Goal: Task Accomplishment & Management: Complete application form

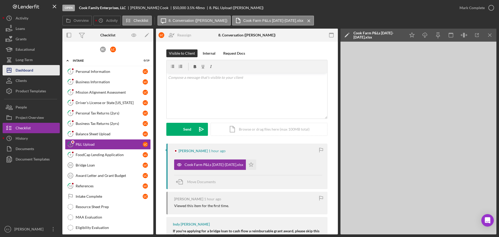
click at [42, 67] on button "Icon/Dashboard Dashboard" at bounding box center [31, 70] width 57 height 10
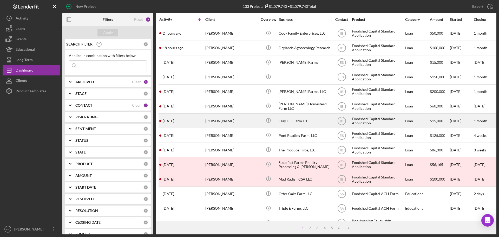
click at [233, 123] on div "[PERSON_NAME]" at bounding box center [231, 121] width 52 height 14
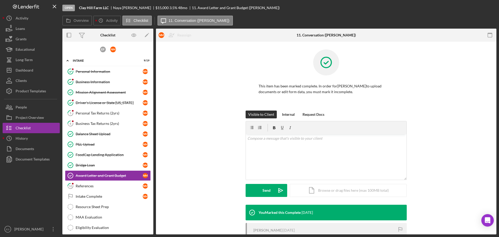
scroll to position [37, 0]
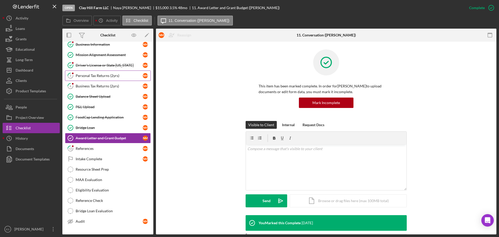
click at [92, 76] on div "Personal Tax Returns (2yrs)" at bounding box center [109, 76] width 67 height 4
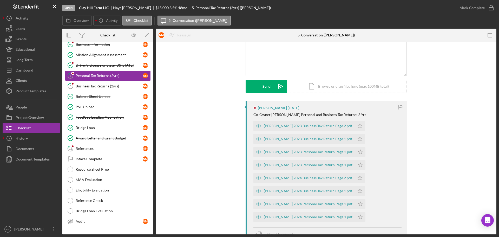
scroll to position [52, 0]
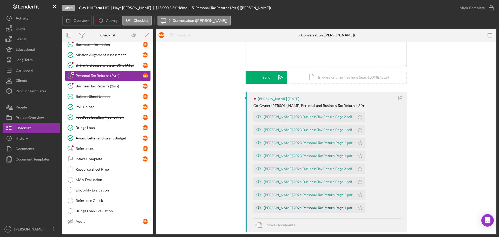
click at [291, 209] on div "[PERSON_NAME] 2024 Personal Tax Return Page 1.pdf" at bounding box center [308, 208] width 89 height 4
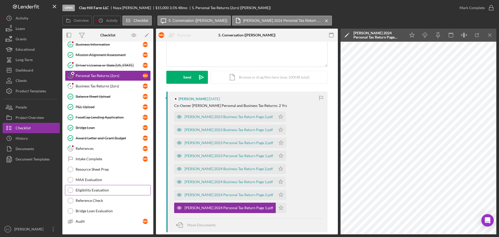
click at [95, 190] on div "Eligibility Evaluation" at bounding box center [113, 190] width 75 height 4
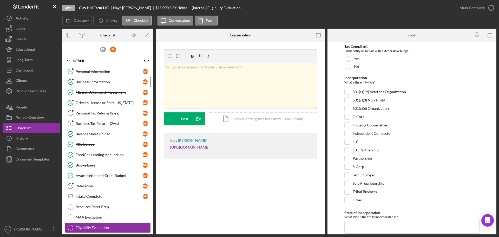
click at [105, 81] on div "Business Information" at bounding box center [109, 82] width 67 height 4
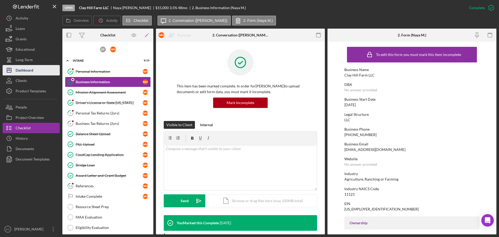
click at [29, 73] on div "Dashboard" at bounding box center [25, 71] width 18 height 12
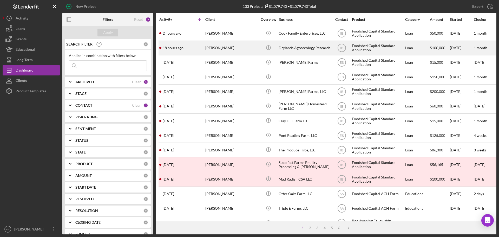
click at [302, 47] on div "Drylands Agroecology Research" at bounding box center [305, 48] width 52 height 14
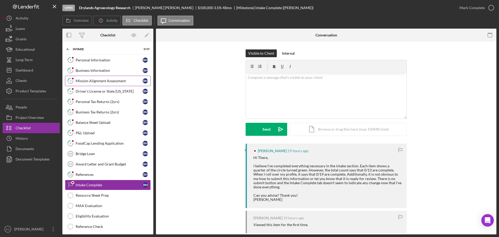
click at [113, 82] on div "Mission Alignment Assessment" at bounding box center [109, 81] width 67 height 4
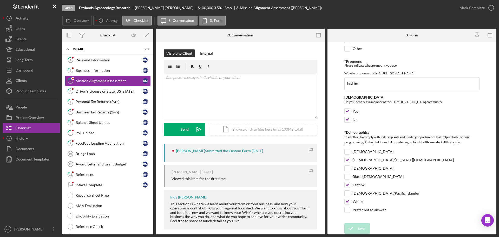
scroll to position [802, 0]
click at [102, 145] on div "FoodCap Lending Application" at bounding box center [109, 143] width 67 height 4
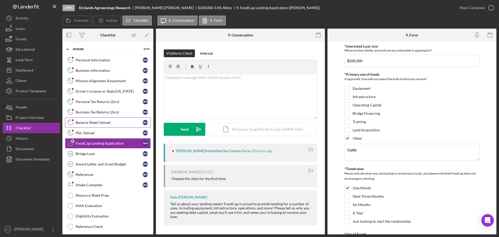
click at [89, 122] on div "Balance Sheet Upload" at bounding box center [109, 122] width 67 height 4
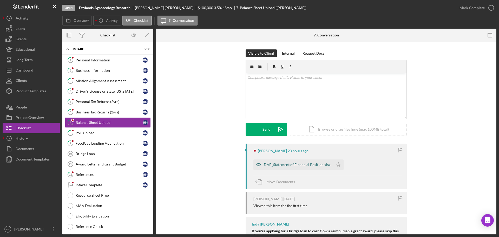
click at [291, 164] on div "DAR_Statement of Financial Position.xlsx" at bounding box center [297, 165] width 67 height 4
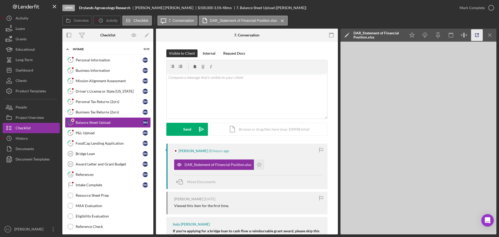
click at [476, 34] on icon "button" at bounding box center [478, 35] width 12 height 12
click at [94, 66] on link "2 Business Information r m" at bounding box center [108, 70] width 86 height 10
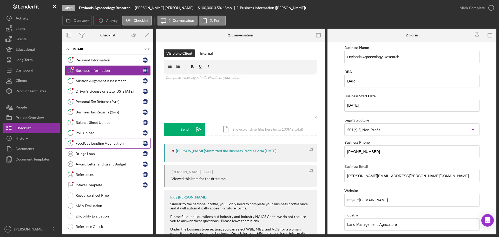
click at [115, 144] on div "FoodCap Lending Application" at bounding box center [109, 143] width 67 height 4
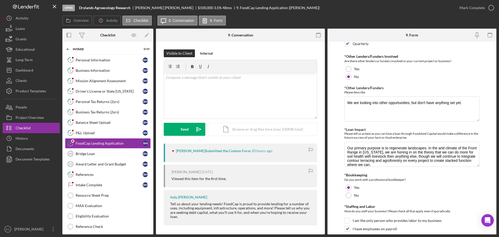
scroll to position [260, 0]
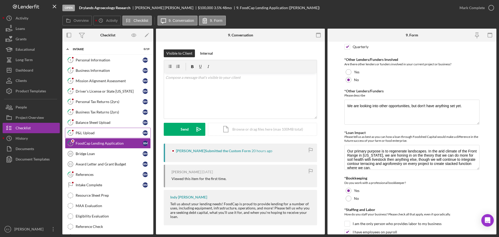
click at [93, 133] on div "P&L Upload" at bounding box center [109, 133] width 67 height 4
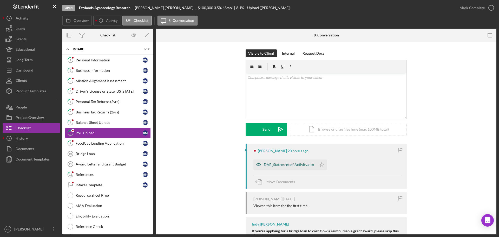
click at [289, 165] on div "DAR_Statement of Activity.xlsx" at bounding box center [289, 165] width 50 height 4
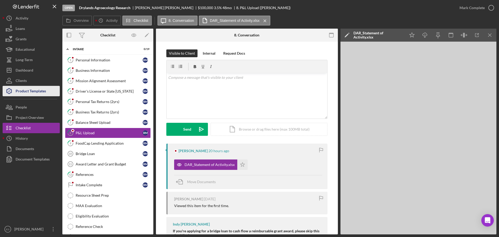
drag, startPoint x: 38, startPoint y: 89, endPoint x: 43, endPoint y: 91, distance: 5.4
click at [38, 89] on div "Product Templates" at bounding box center [31, 92] width 30 height 12
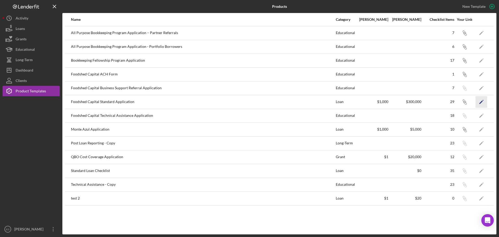
click at [484, 103] on icon "Icon/Edit" at bounding box center [482, 102] width 12 height 12
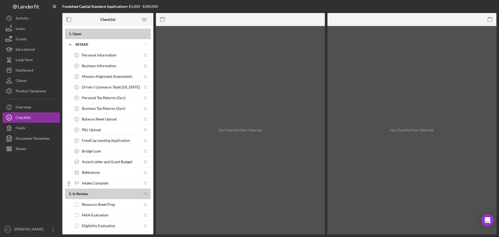
click at [118, 55] on div "Personal Information 1 Personal Information" at bounding box center [106, 55] width 69 height 10
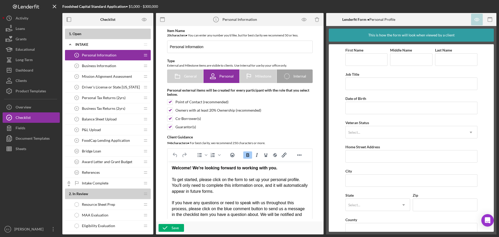
click at [285, 170] on div "Welcome! We're looking forward to working with you. To get started, please clic…" at bounding box center [240, 214] width 136 height 99
drag, startPoint x: 240, startPoint y: 191, endPoint x: 169, endPoint y: 178, distance: 71.7
click at [169, 178] on html "Welcome! We're looking forward to working with you. Please note: our 2025 lendi…" at bounding box center [239, 235] width 145 height 148
click at [256, 157] on icon "Italic" at bounding box center [257, 155] width 2 height 4
click at [175, 179] on em "Please note: our 2025 lending pipeline is at capacity. We are still accepting a…" at bounding box center [233, 185] width 123 height 16
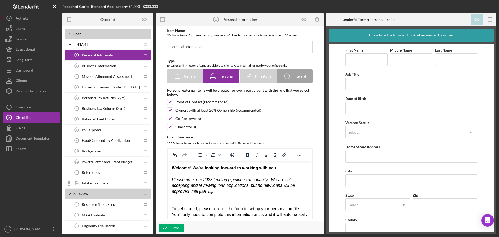
click at [235, 192] on div "Please note: our 2025 lending pipeline is at capacity. We are still accepting a…" at bounding box center [240, 185] width 136 height 17
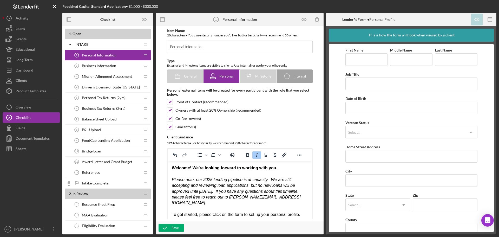
click at [285, 197] on div "Please note: our 2025 lending pipeline is at capacity. We are still accepting a…" at bounding box center [240, 191] width 136 height 29
drag, startPoint x: 275, startPoint y: 180, endPoint x: 280, endPoint y: 180, distance: 5.7
click at [280, 180] on em "Please note: our 2025 lending pipeline is at capacity. We are still accepting a…" at bounding box center [236, 191] width 129 height 28
drag, startPoint x: 275, startPoint y: 179, endPoint x: 281, endPoint y: 179, distance: 5.7
click at [281, 179] on em "Please note: our 2025 lending pipeline is at capacity. We ARE still accepting a…" at bounding box center [236, 191] width 129 height 28
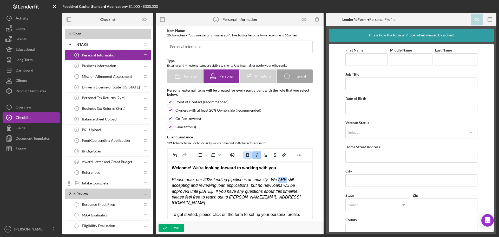
click at [248, 154] on icon "Bold" at bounding box center [248, 155] width 3 height 4
click at [294, 199] on div "Please note: our 2025 lending pipeline is at capacity. We ARE still accepting a…" at bounding box center [240, 191] width 136 height 29
click at [193, 182] on em "Please note: our 2025 lending pipeline is at capacity. We ARE still accepting a…" at bounding box center [236, 191] width 129 height 28
click at [169, 229] on icon "button" at bounding box center [165, 227] width 13 height 13
click at [28, 70] on div "Dashboard" at bounding box center [25, 71] width 18 height 12
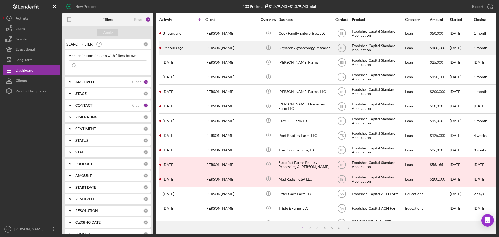
click at [292, 50] on div "Drylands Agroecology Research" at bounding box center [305, 48] width 52 height 14
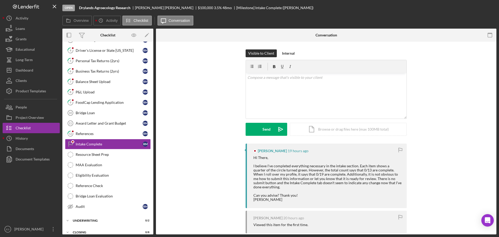
scroll to position [46, 0]
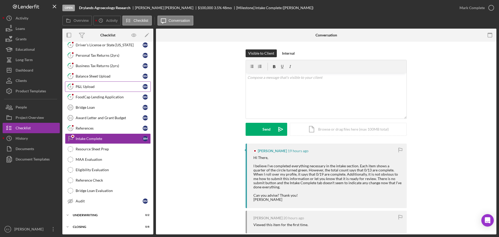
click at [108, 87] on div "P&L Upload" at bounding box center [109, 87] width 67 height 4
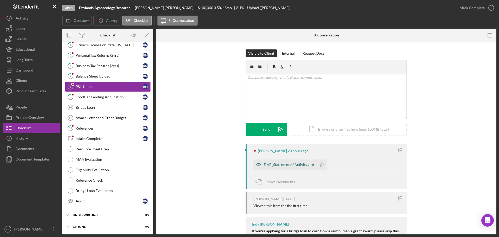
click at [304, 162] on div "DAR_Statement of Activity.xlsx" at bounding box center [285, 164] width 63 height 10
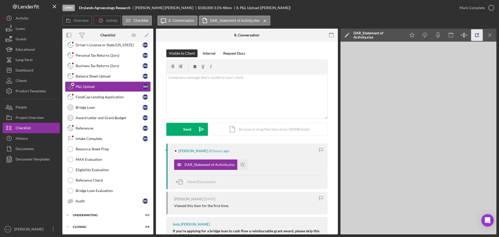
click at [476, 35] on icon "button" at bounding box center [478, 35] width 12 height 12
click at [36, 157] on div "Document Templates" at bounding box center [33, 160] width 34 height 12
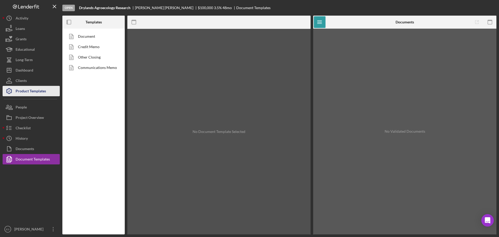
click at [32, 88] on div "Product Templates" at bounding box center [31, 92] width 30 height 12
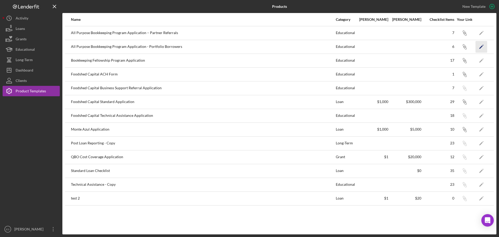
click at [481, 48] on polygon "button" at bounding box center [482, 47] width 4 height 4
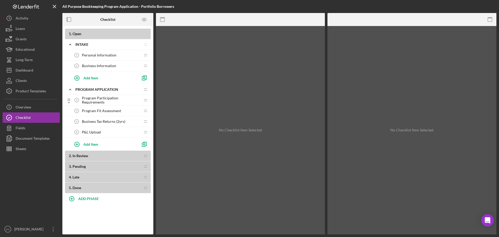
click at [94, 121] on span "Business Tax Returns (2yrs)" at bounding box center [103, 121] width 43 height 4
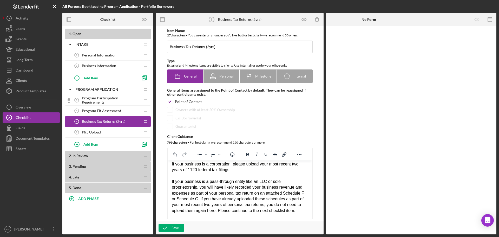
scroll to position [52, 0]
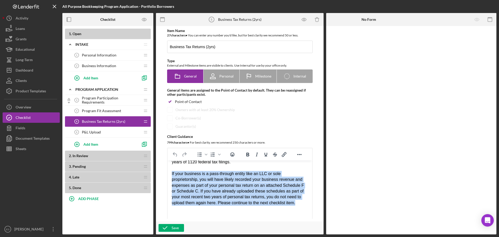
drag, startPoint x: 171, startPoint y: 173, endPoint x: 310, endPoint y: 204, distance: 141.8
click at [310, 204] on html "We will use this information to better understand your starting point, in terms…" at bounding box center [239, 164] width 145 height 113
click at [298, 203] on div "If your business is a pass-through entity like an LLC or sole proprietorship, y…" at bounding box center [240, 188] width 136 height 35
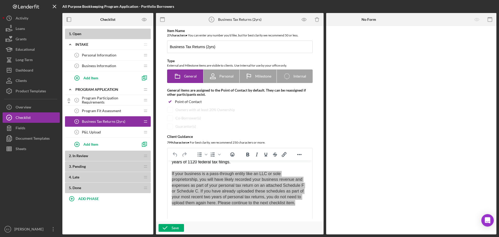
click at [107, 100] on span "Program Participation Requirements" at bounding box center [111, 100] width 59 height 8
